Goal: Task Accomplishment & Management: Use online tool/utility

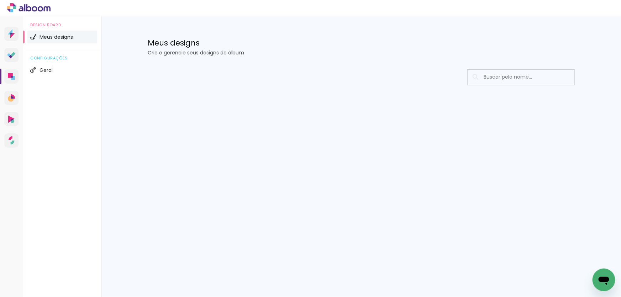
click at [288, 25] on div "Meus designs Crie e gerencie seus designs de álbum" at bounding box center [361, 39] width 463 height 46
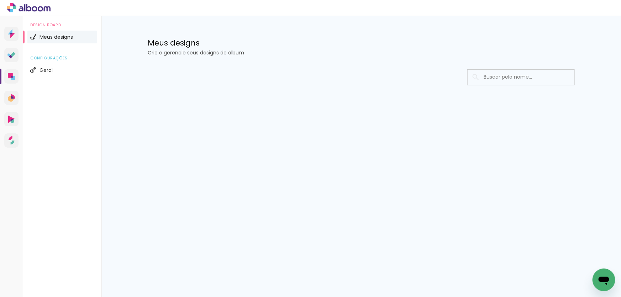
click at [288, 25] on div "Meus designs Crie e gerencie seus designs de álbum" at bounding box center [361, 39] width 463 height 46
click at [288, 23] on div "Meus designs Crie e gerencie seus designs de álbum" at bounding box center [361, 39] width 463 height 46
click at [288, 22] on div "Meus designs Crie e gerencie seus designs de álbum" at bounding box center [361, 39] width 463 height 46
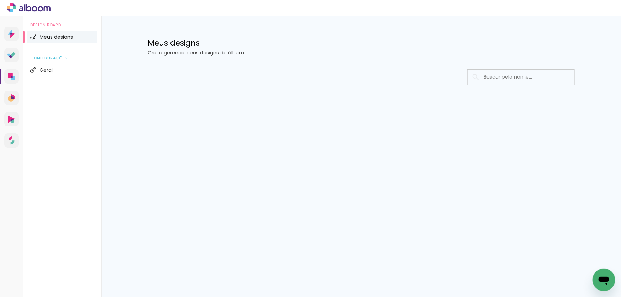
click at [288, 22] on div "Meus designs Crie e gerencie seus designs de álbum" at bounding box center [361, 39] width 463 height 46
click at [288, 21] on div "Meus designs Crie e gerencie seus designs de álbum" at bounding box center [361, 39] width 463 height 46
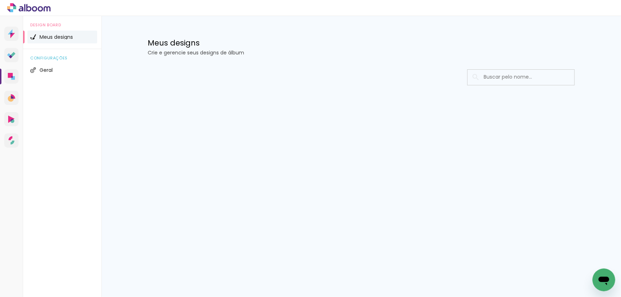
click at [288, 21] on div "Meus designs Crie e gerencie seus designs de álbum" at bounding box center [361, 39] width 463 height 46
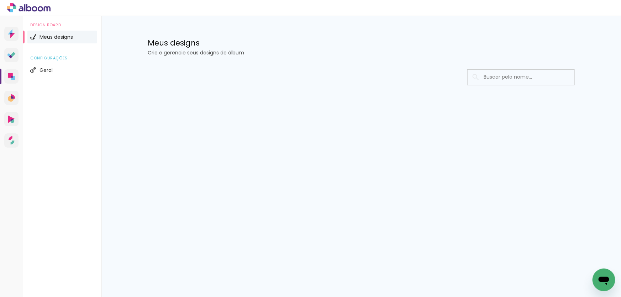
click at [288, 21] on div "Meus designs Crie e gerencie seus designs de álbum" at bounding box center [361, 39] width 463 height 46
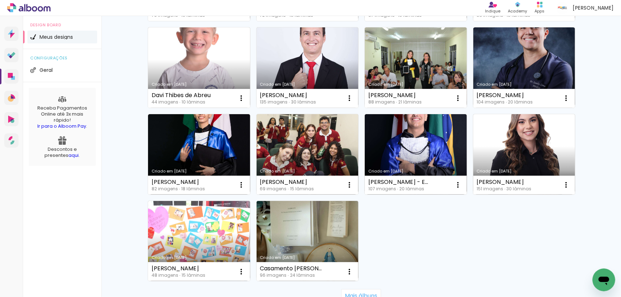
scroll to position [420, 0]
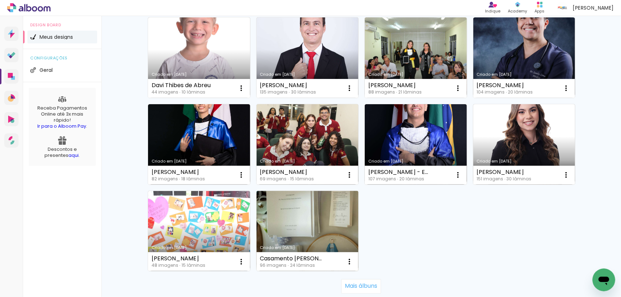
click at [318, 212] on link "Criado em [DATE]" at bounding box center [308, 231] width 102 height 80
